Goal: Transaction & Acquisition: Obtain resource

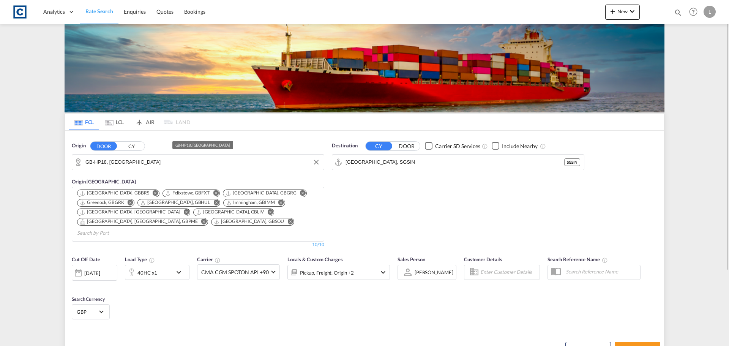
click at [111, 162] on input "GB-HP18, [GEOGRAPHIC_DATA]" at bounding box center [202, 161] width 235 height 11
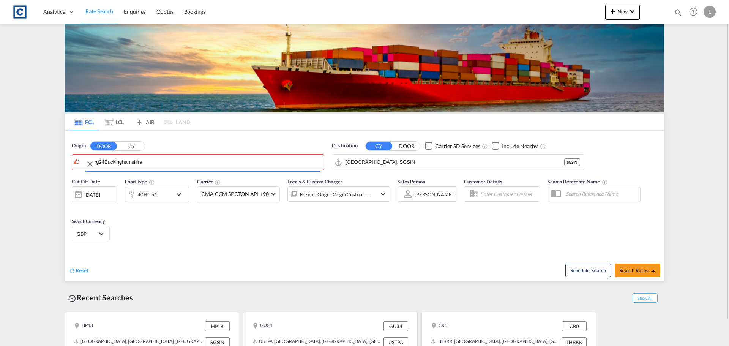
drag, startPoint x: 84, startPoint y: 168, endPoint x: 0, endPoint y: 156, distance: 84.8
drag, startPoint x: 153, startPoint y: 156, endPoint x: 0, endPoint y: 156, distance: 152.7
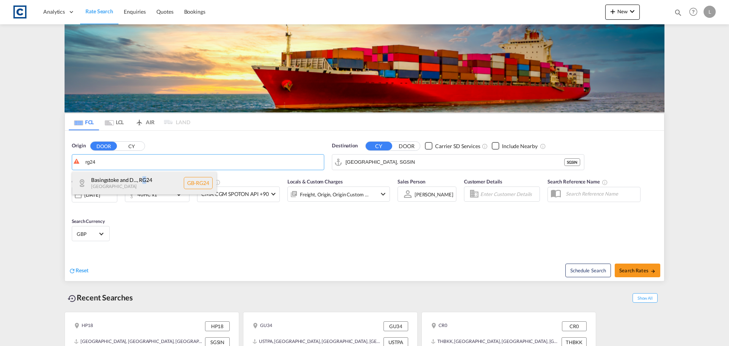
click at [144, 180] on div "Basingstoke and D... , RG24 [GEOGRAPHIC_DATA] [GEOGRAPHIC_DATA]-RG24" at bounding box center [144, 183] width 144 height 23
type input "GB-RG24, Basingstoke and [PERSON_NAME]"
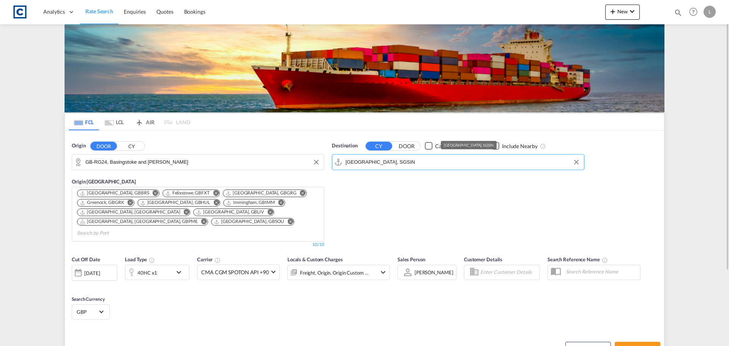
click at [392, 160] on input "[GEOGRAPHIC_DATA], SGSIN" at bounding box center [463, 161] width 235 height 11
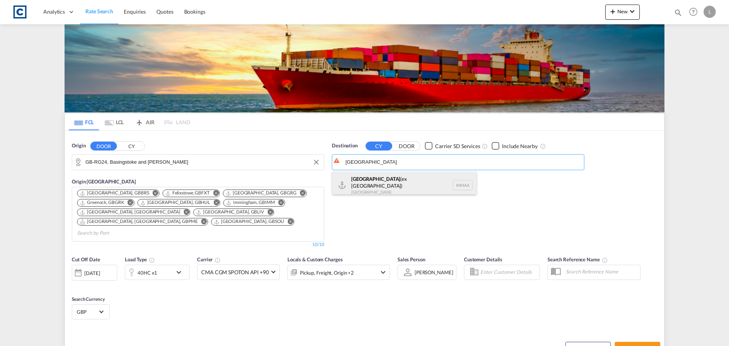
click at [390, 183] on div "[GEOGRAPHIC_DATA] (ex [GEOGRAPHIC_DATA]) [GEOGRAPHIC_DATA] [GEOGRAPHIC_DATA]" at bounding box center [404, 185] width 144 height 27
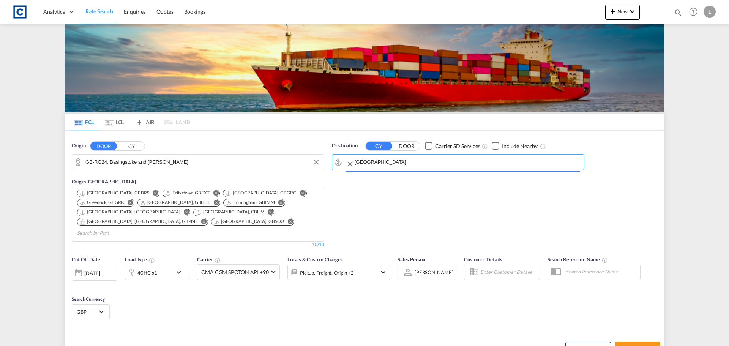
type input "[GEOGRAPHIC_DATA] (ex [GEOGRAPHIC_DATA]), INMAA"
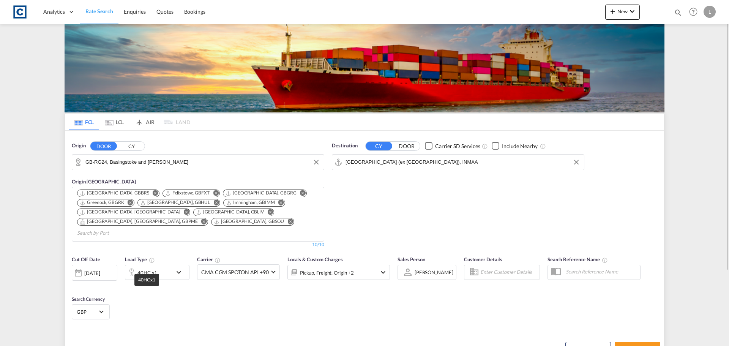
click at [152, 267] on div "40HC x1" at bounding box center [148, 272] width 20 height 11
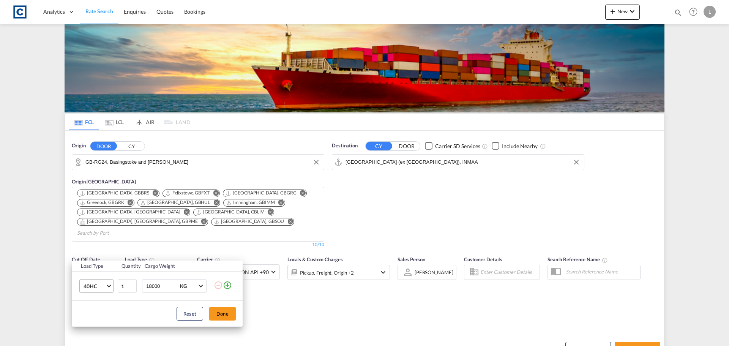
click at [102, 286] on span "40HC" at bounding box center [95, 287] width 22 height 8
click at [226, 285] on md-backdrop at bounding box center [364, 173] width 729 height 346
drag, startPoint x: 226, startPoint y: 286, endPoint x: 161, endPoint y: 289, distance: 65.4
click at [224, 287] on md-icon "icon-plus-circle-outline" at bounding box center [227, 285] width 9 height 9
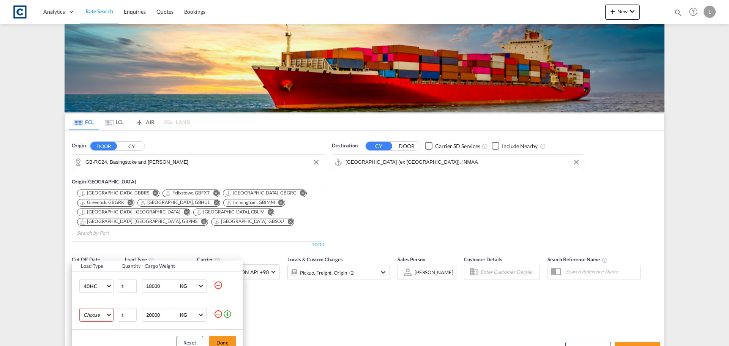
click at [97, 316] on md-select "Choose 20GP 40GP 40HC 45HC 20RE 40RE 40HR 20OT 40OT 20FR 40FR 40NR 20NR 45S 20T…" at bounding box center [96, 315] width 34 height 14
drag, startPoint x: 103, startPoint y: 255, endPoint x: 103, endPoint y: 261, distance: 6.1
click at [102, 256] on md-option "20GP" at bounding box center [103, 254] width 52 height 18
drag, startPoint x: 161, startPoint y: 316, endPoint x: 57, endPoint y: 315, distance: 103.7
click at [57, 316] on div "Load Type Quantity Cargo Weight 40HC 1 18000 KG KG 20GP 1 20000 KG KG Load type…" at bounding box center [364, 173] width 729 height 346
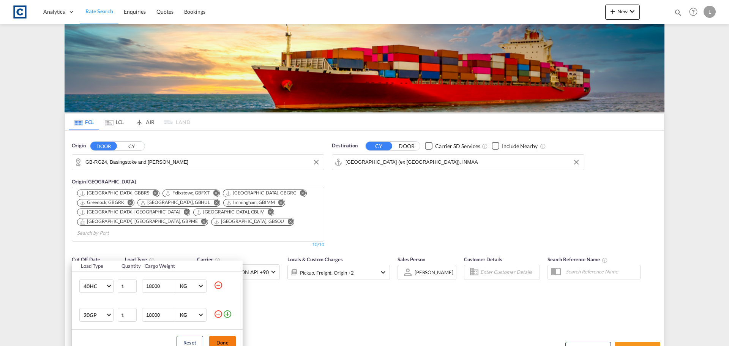
type input "18000"
click at [226, 340] on button "Done" at bounding box center [222, 343] width 27 height 14
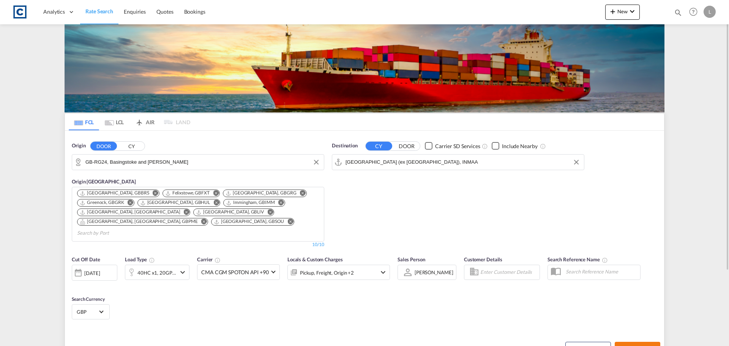
click at [640, 346] on span "Search Rates" at bounding box center [638, 349] width 36 height 6
type input "RG24 to INMAA / [DATE]"
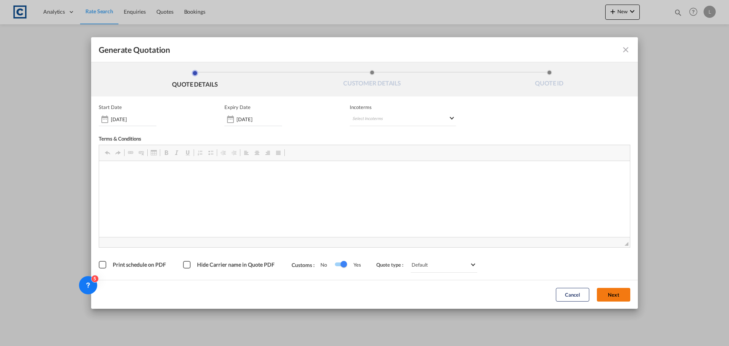
click at [614, 245] on span "◢" at bounding box center [364, 242] width 531 height 10
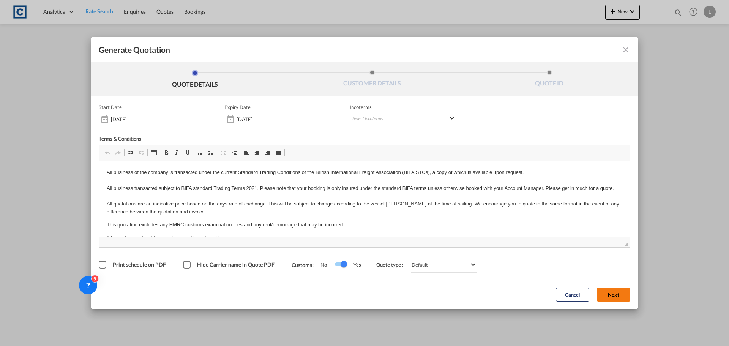
click at [616, 295] on button "Next" at bounding box center [613, 295] width 33 height 14
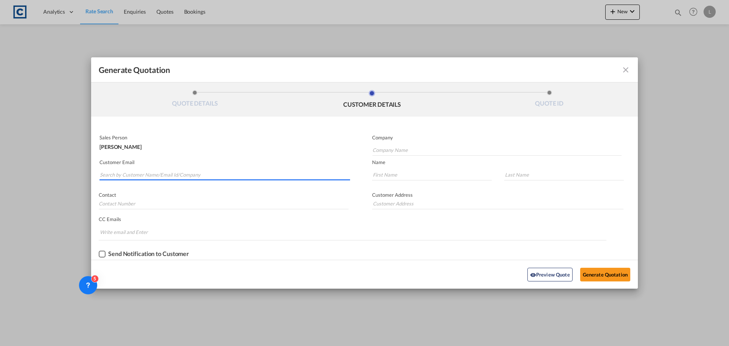
click at [189, 172] on input "Search by Customer Name/Email Id/Company" at bounding box center [225, 174] width 250 height 11
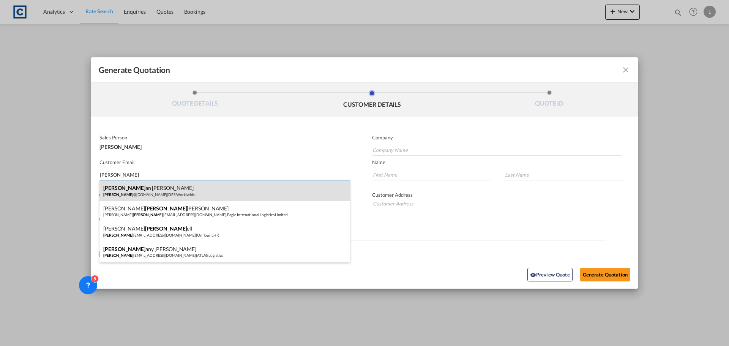
type input "[PERSON_NAME]"
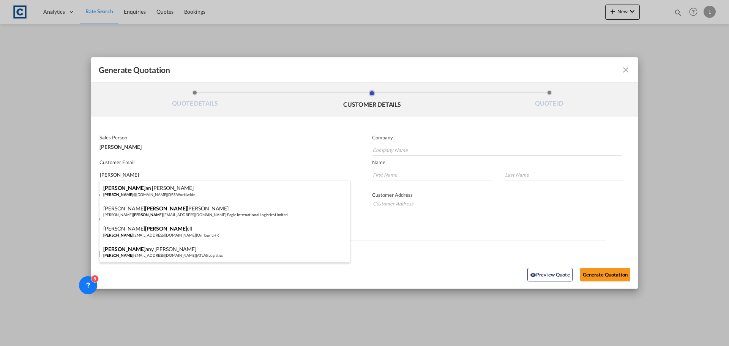
drag, startPoint x: 179, startPoint y: 187, endPoint x: 453, endPoint y: 208, distance: 275.1
click at [179, 187] on div "[PERSON_NAME] an [PERSON_NAME] @[DOMAIN_NAME] | DFS Worldwide" at bounding box center [225, 190] width 251 height 21
type input "DFS Worldwide"
type input "[PERSON_NAME][EMAIL_ADDRESS][DOMAIN_NAME]"
type input "Bethan"
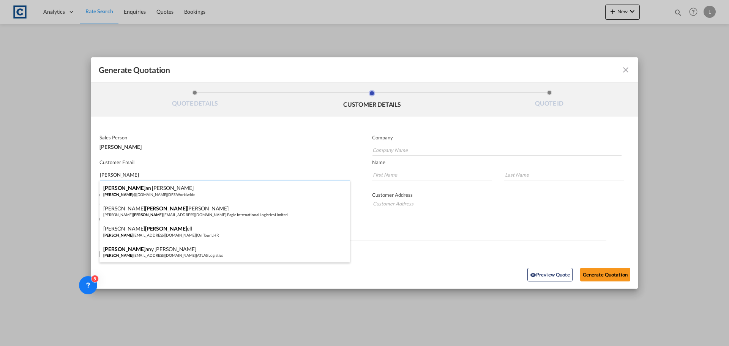
type input "[PERSON_NAME]"
type input "02088670904"
type input "[STREET_ADDRESS][PERSON_NAME]"
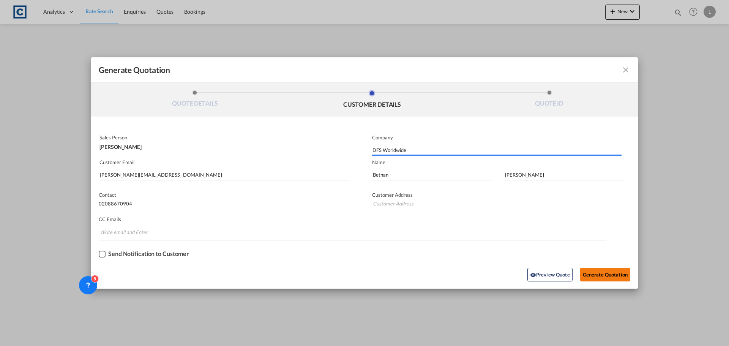
click at [596, 273] on button "Generate Quotation" at bounding box center [605, 275] width 50 height 14
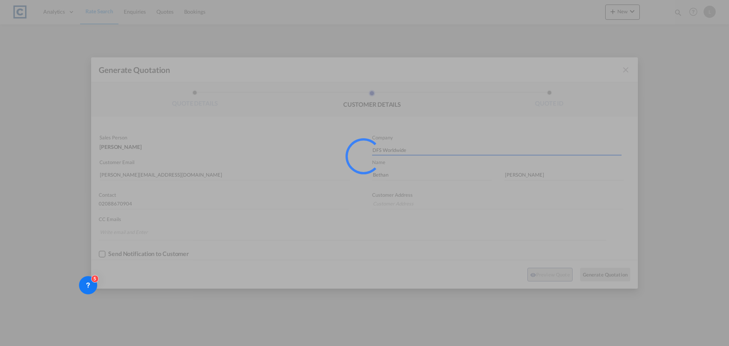
type input "[STREET_ADDRESS][PERSON_NAME]"
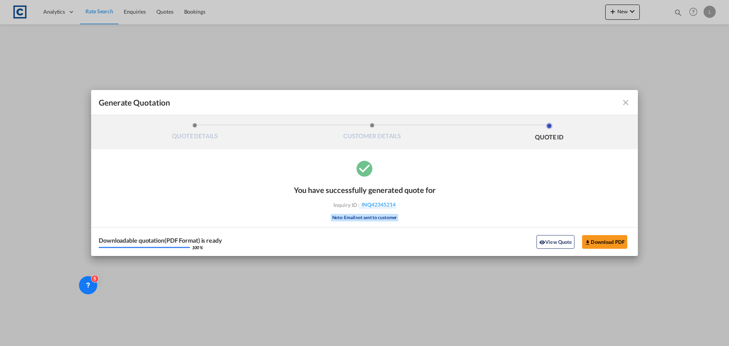
click at [597, 249] on div "Downloadable quotation(PDF Format) is ready 100 % View Quote Download PDF" at bounding box center [364, 241] width 547 height 29
click at [601, 239] on button "Download PDF" at bounding box center [604, 242] width 45 height 14
click at [624, 103] on md-icon "icon-close fg-AAA8AD cursor m-0" at bounding box center [625, 102] width 9 height 9
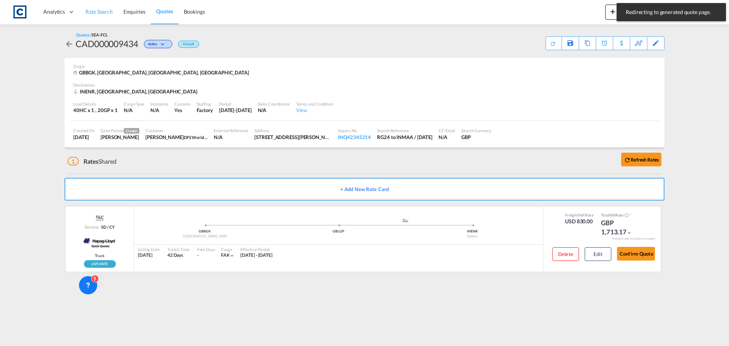
click at [98, 14] on span "Rate Search" at bounding box center [98, 11] width 27 height 6
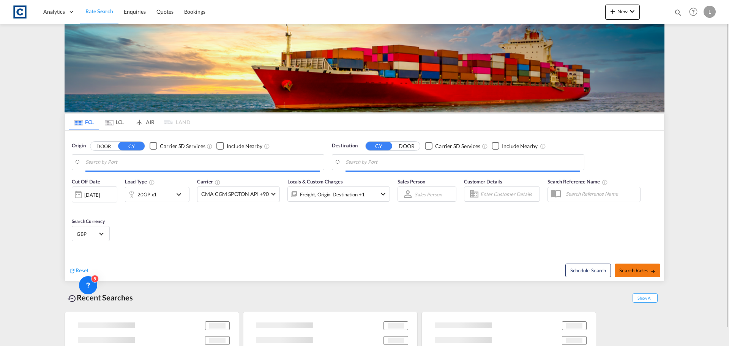
type input "GB-RG24, Basingstoke and [PERSON_NAME]"
type input "[GEOGRAPHIC_DATA] (ex [GEOGRAPHIC_DATA]), INMAA"
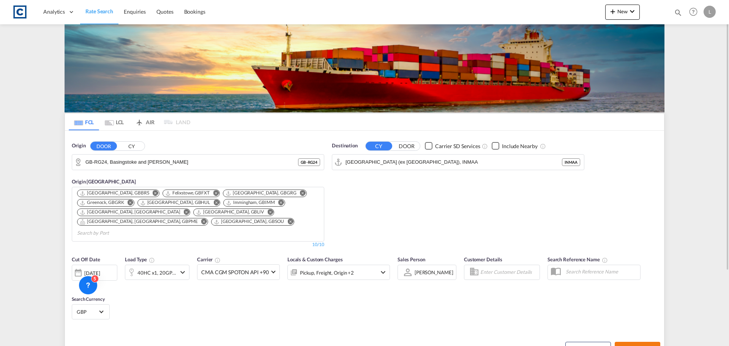
click at [651, 346] on md-icon "icon-arrow-right" at bounding box center [653, 348] width 5 height 5
type input "RG24 to INMAA / [DATE]"
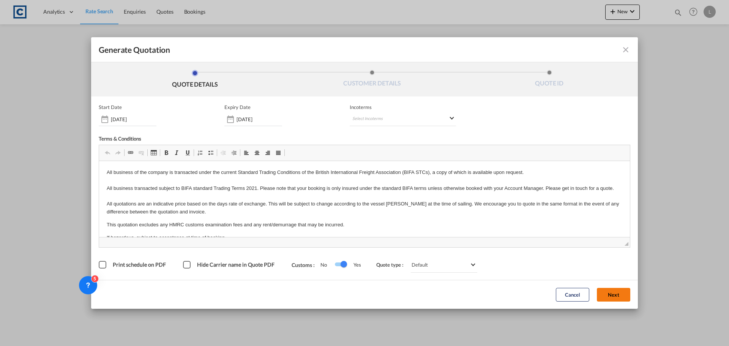
click at [617, 296] on button "Next" at bounding box center [613, 295] width 33 height 14
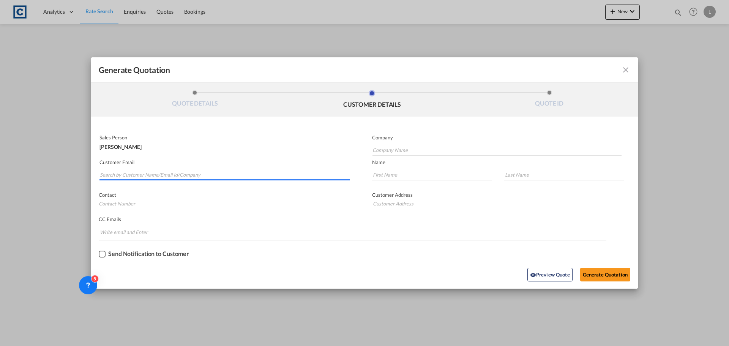
click at [157, 175] on input "Search by Customer Name/Email Id/Company" at bounding box center [225, 174] width 250 height 11
click at [185, 174] on input "Search by Customer Name/Email Id/Company" at bounding box center [225, 174] width 250 height 11
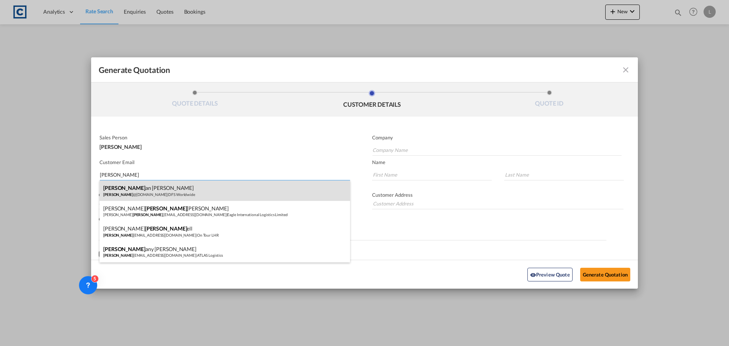
type input "[PERSON_NAME]"
click at [196, 191] on div "[PERSON_NAME] an [PERSON_NAME] @[DOMAIN_NAME] | DFS Worldwide" at bounding box center [225, 190] width 251 height 21
type input "DFS Worldwide"
type input "[PERSON_NAME][EMAIL_ADDRESS][DOMAIN_NAME]"
type input "Bethan"
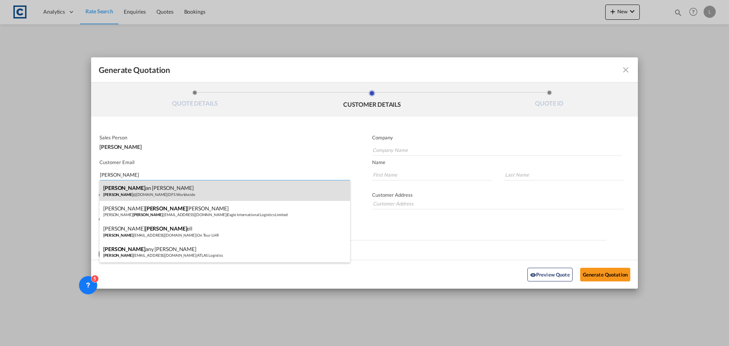
type input "[PERSON_NAME]"
type input "02088670904"
type input "[STREET_ADDRESS][PERSON_NAME]"
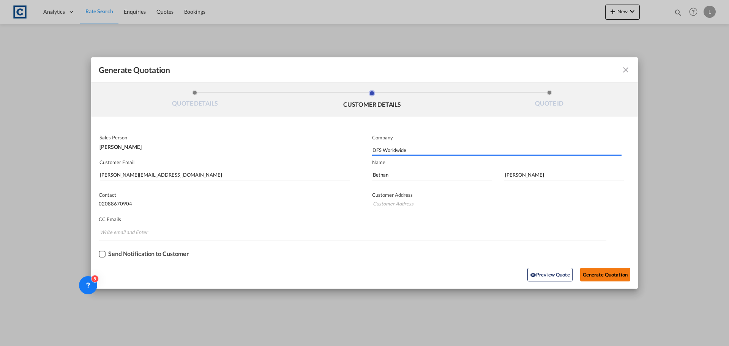
click at [621, 274] on button "Generate Quotation" at bounding box center [605, 275] width 50 height 14
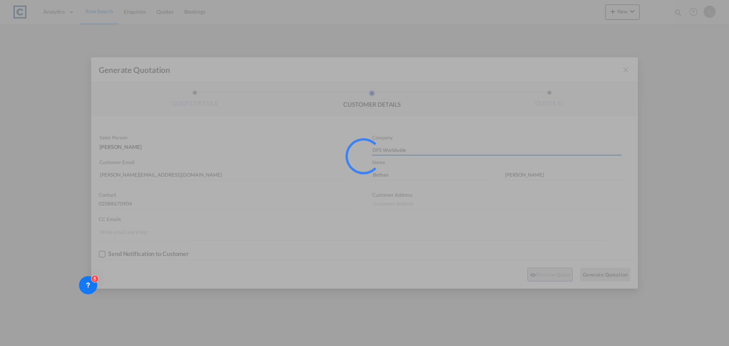
type input "[STREET_ADDRESS][PERSON_NAME]"
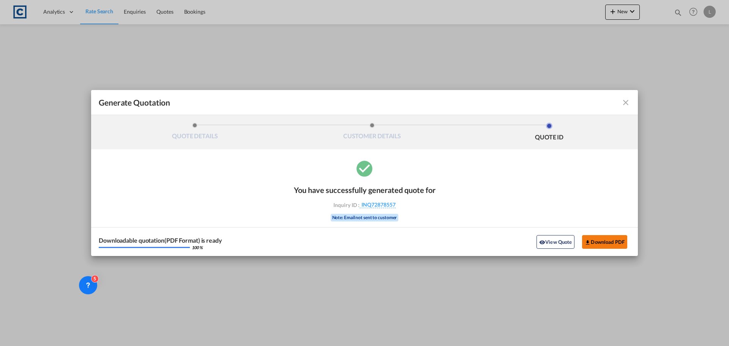
click at [601, 236] on button "Download PDF" at bounding box center [604, 242] width 45 height 14
click at [626, 101] on md-icon "icon-close fg-AAA8AD cursor m-0" at bounding box center [625, 102] width 9 height 9
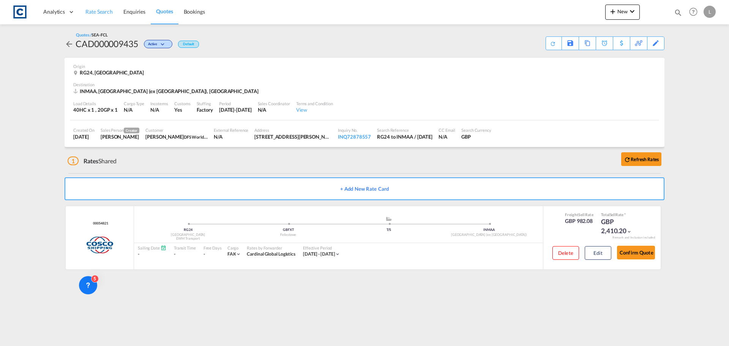
drag, startPoint x: 89, startPoint y: 14, endPoint x: 107, endPoint y: 7, distance: 19.6
click at [89, 14] on span "Rate Search" at bounding box center [98, 11] width 27 height 6
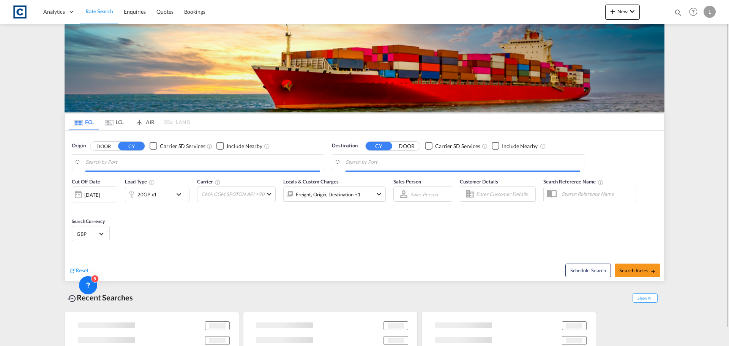
type input "GB-RG24, Basingstoke and [PERSON_NAME]"
type input "[GEOGRAPHIC_DATA] (ex [GEOGRAPHIC_DATA]), INMAA"
